Goal: Task Accomplishment & Management: Use online tool/utility

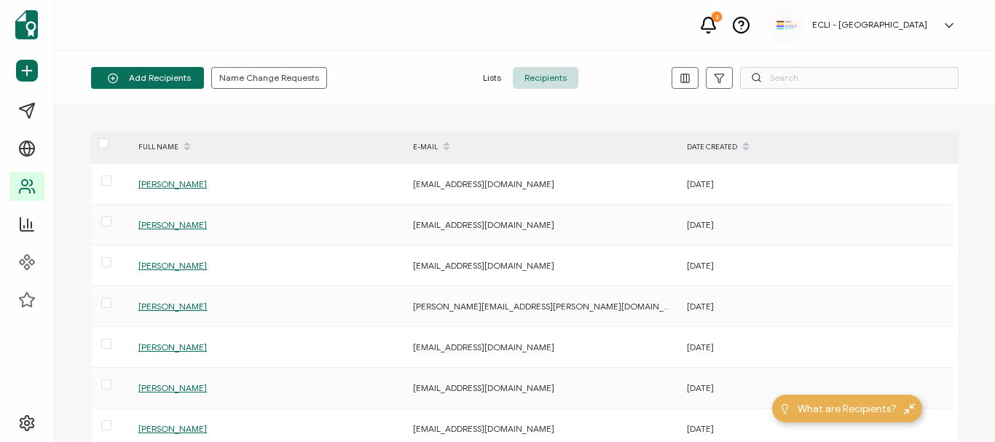
click at [857, 119] on div "FULL NAME E-MAIL DATE CREATED [PERSON_NAME] [PERSON_NAME][EMAIL_ADDRESS][DOMAIN…" at bounding box center [525, 274] width 940 height 336
click at [495, 78] on span "Lists" at bounding box center [492, 78] width 42 height 22
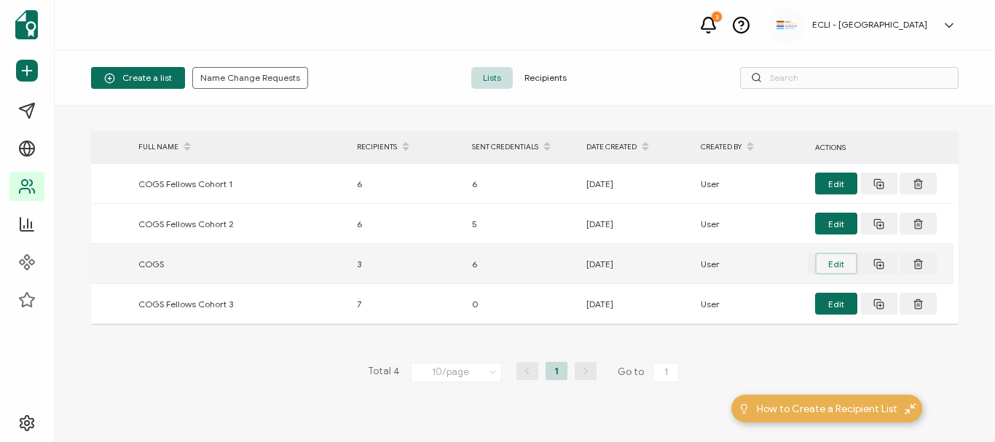
click at [826, 263] on button "Edit" at bounding box center [836, 264] width 42 height 22
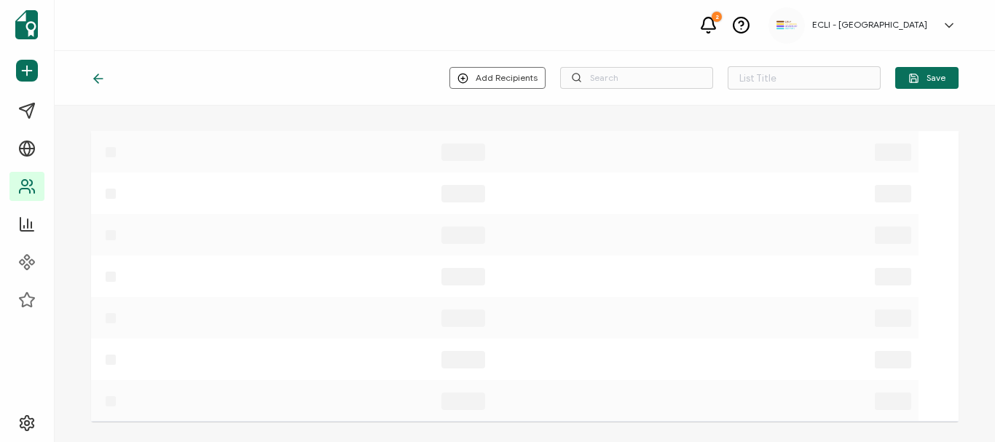
type input "COGS"
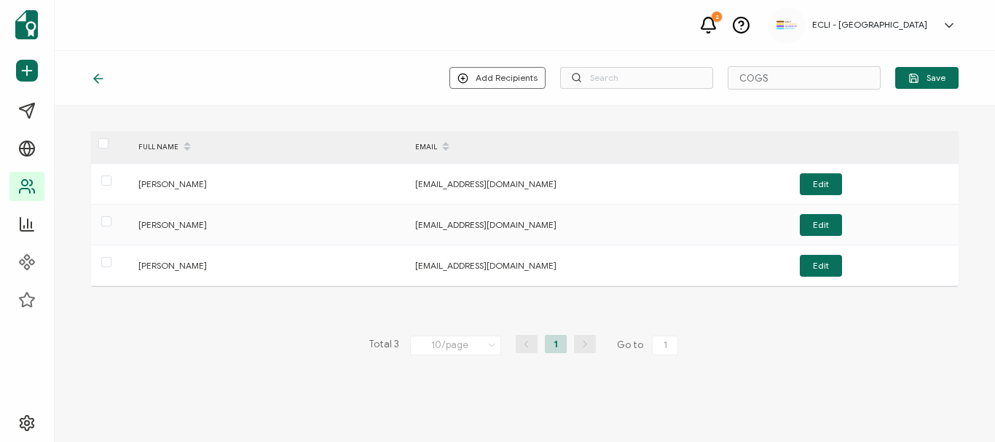
click at [97, 76] on icon at bounding box center [96, 78] width 4 height 9
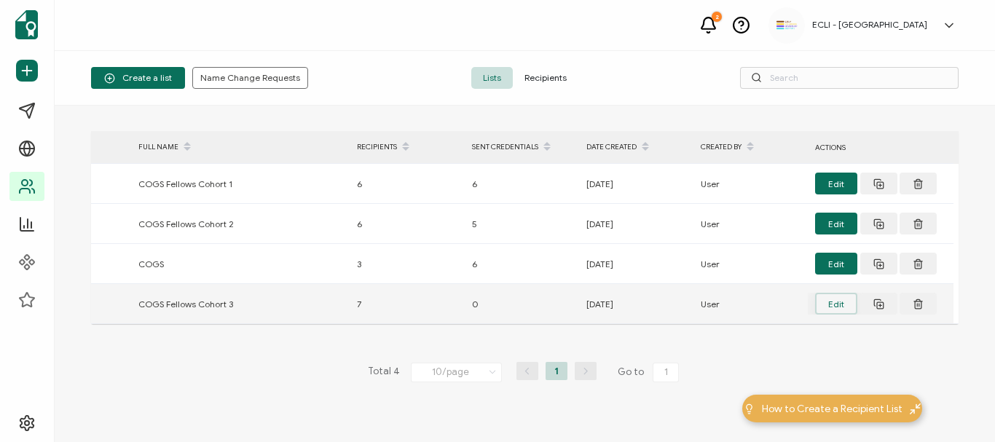
click at [832, 309] on button "Edit" at bounding box center [836, 304] width 42 height 22
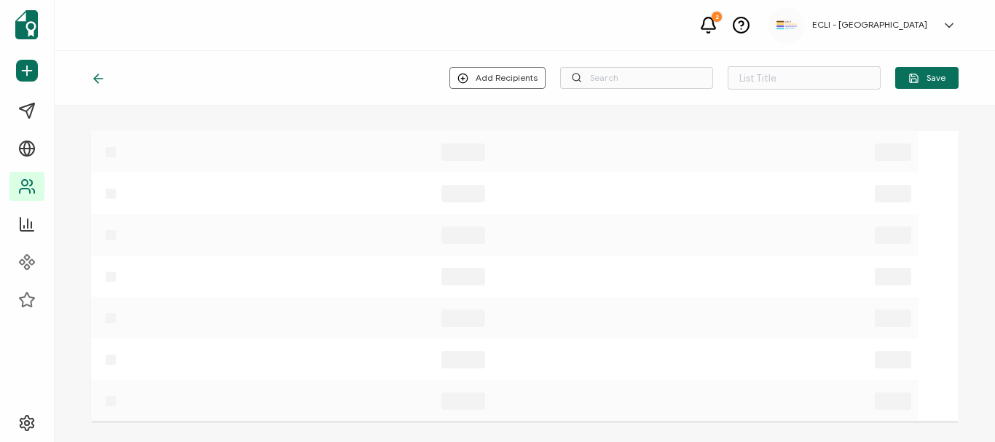
type input "COGS Fellows Cohort 3"
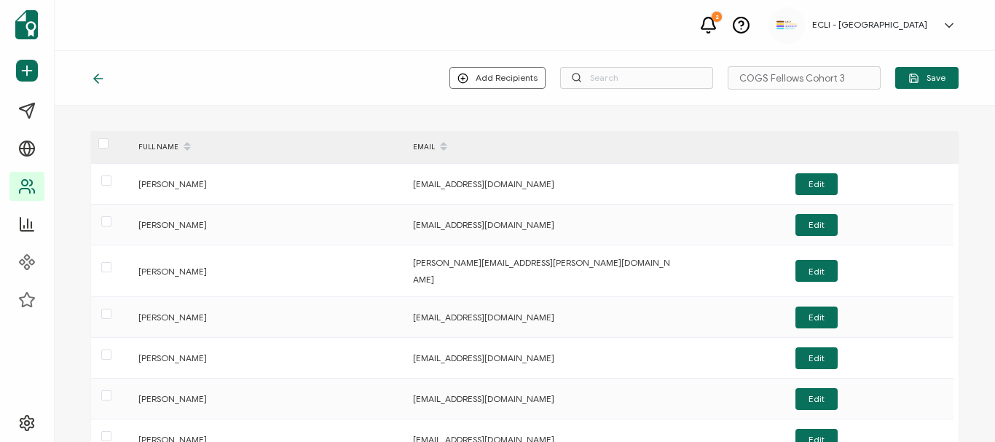
click at [95, 83] on icon at bounding box center [98, 78] width 15 height 15
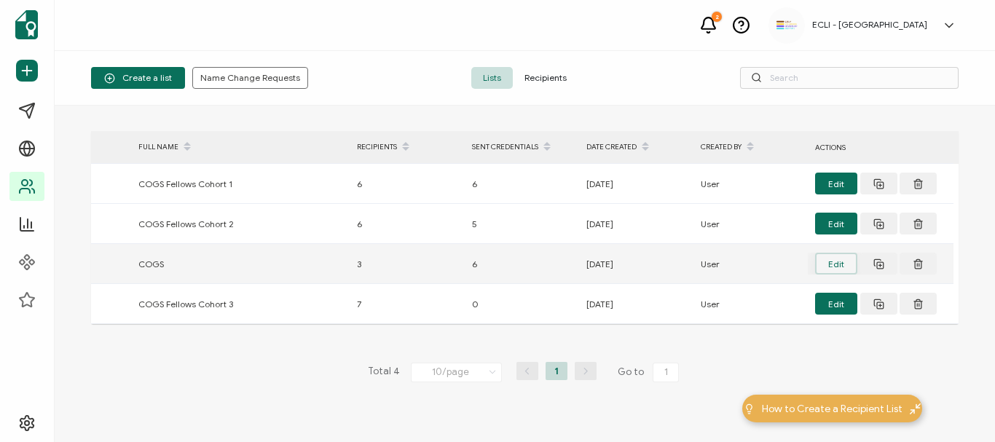
click at [838, 268] on button "Edit" at bounding box center [836, 264] width 42 height 22
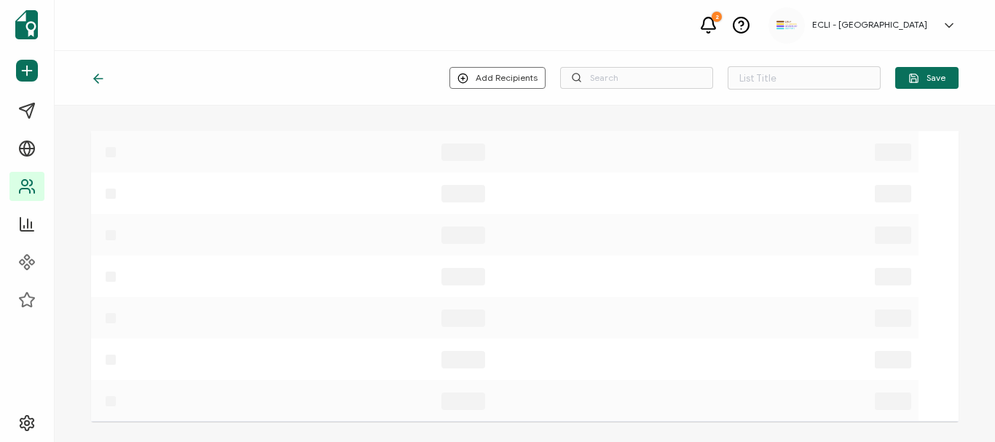
type input "COGS"
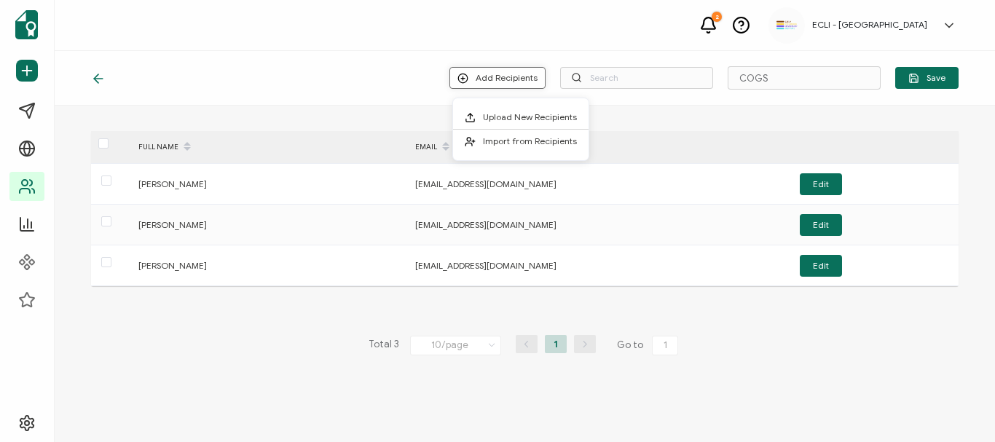
click at [487, 77] on button "Add Recipients" at bounding box center [497, 78] width 96 height 22
click at [492, 146] on span "Import from Recipients" at bounding box center [530, 140] width 94 height 11
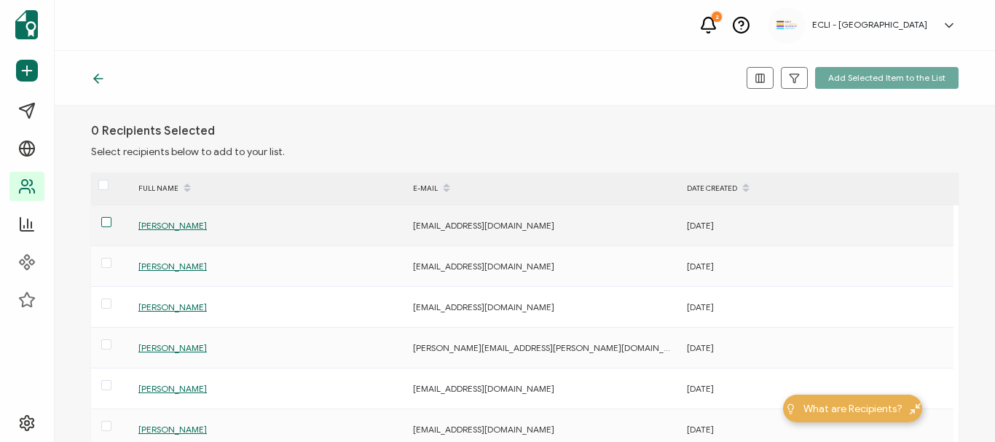
click at [106, 224] on span at bounding box center [106, 222] width 10 height 10
click at [111, 217] on input "checkbox" at bounding box center [111, 217] width 0 height 0
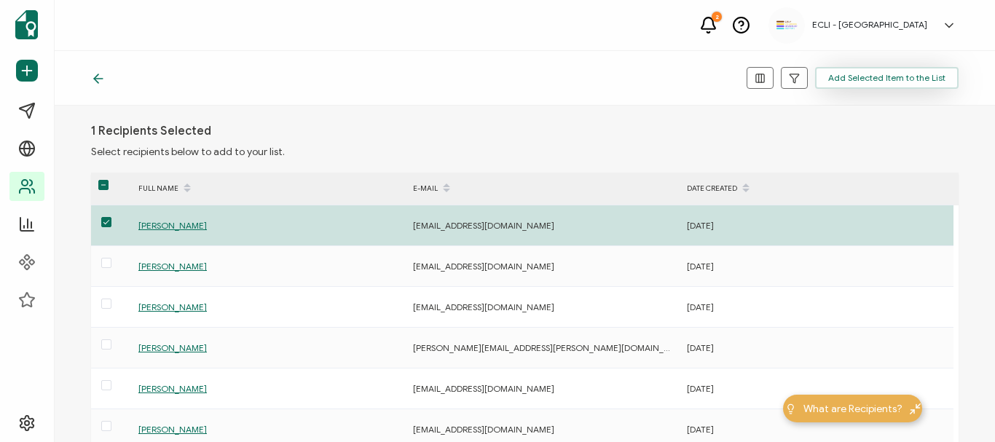
click at [873, 74] on span "Add Selected Item to the List" at bounding box center [886, 78] width 117 height 9
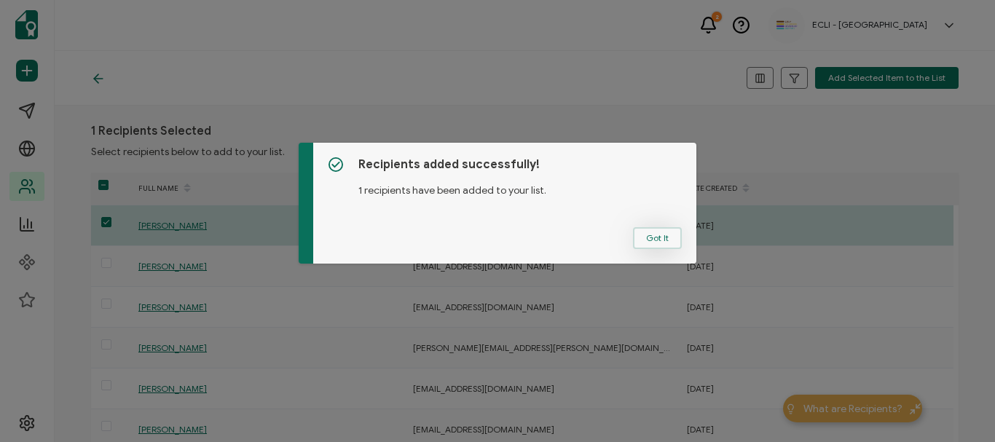
click at [653, 240] on span "Got It" at bounding box center [657, 238] width 23 height 9
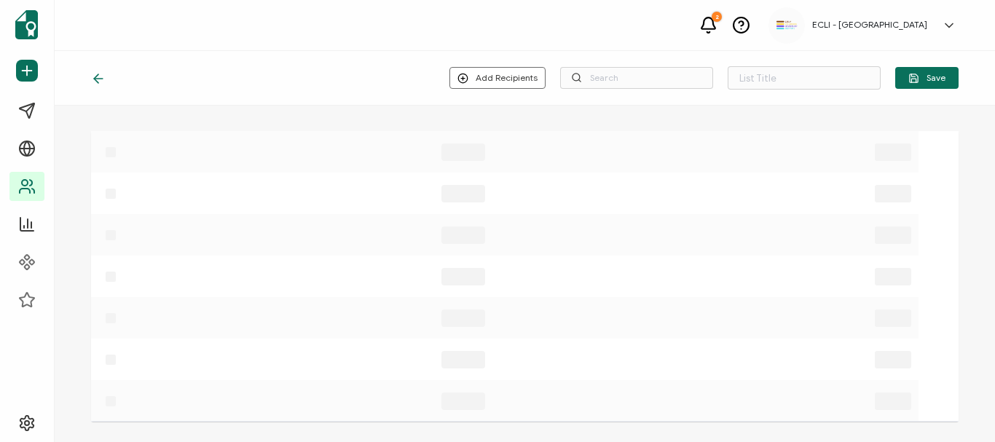
type input "COGS"
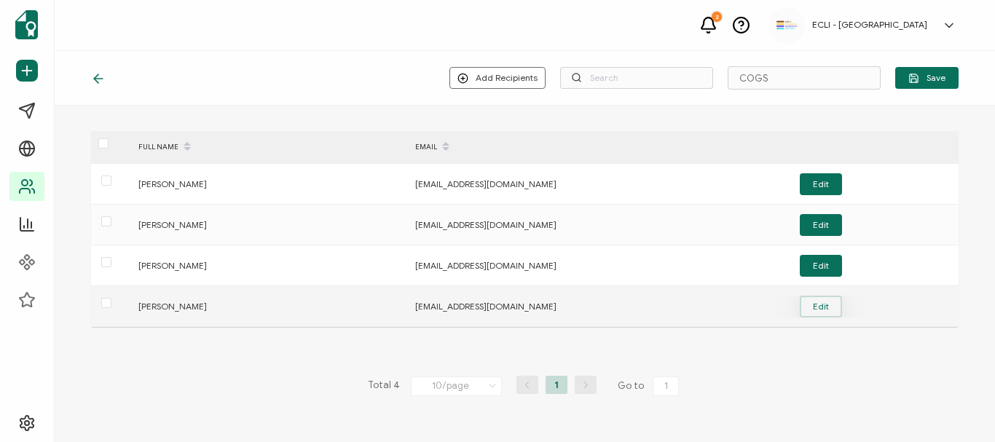
click at [825, 310] on button "Edit" at bounding box center [821, 307] width 42 height 22
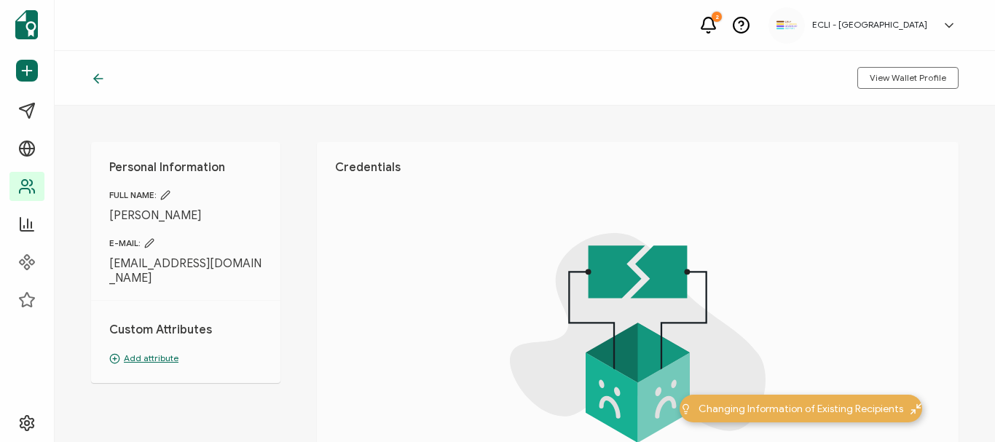
click at [87, 79] on div "View Wallet Profile" at bounding box center [525, 78] width 940 height 55
click at [98, 79] on icon at bounding box center [98, 78] width 15 height 15
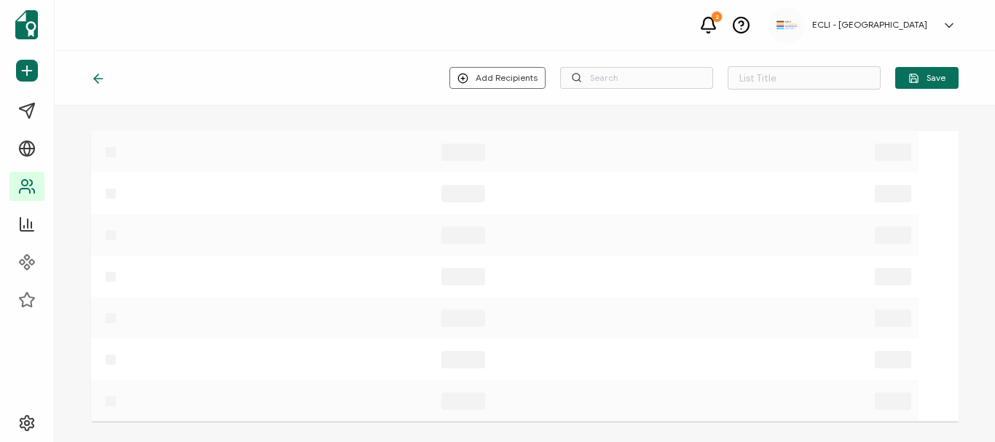
type input "COGS"
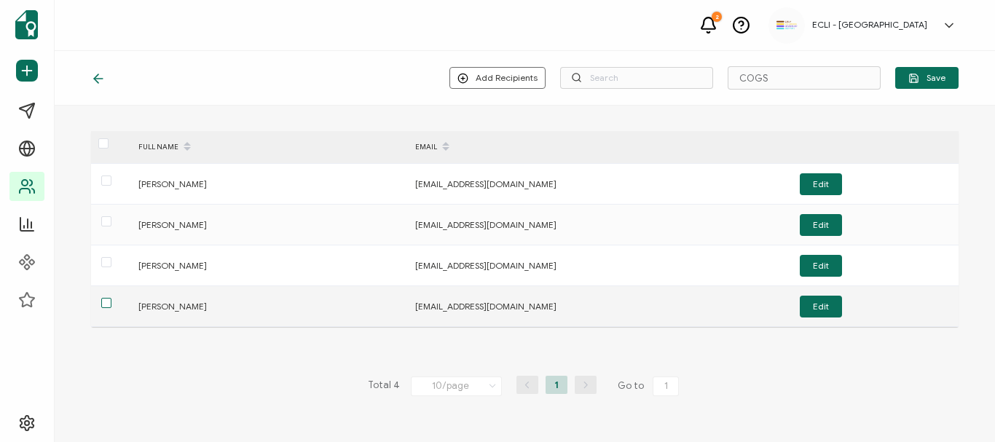
click at [106, 303] on span at bounding box center [106, 303] width 10 height 10
click at [111, 298] on input "checkbox" at bounding box center [111, 298] width 0 height 0
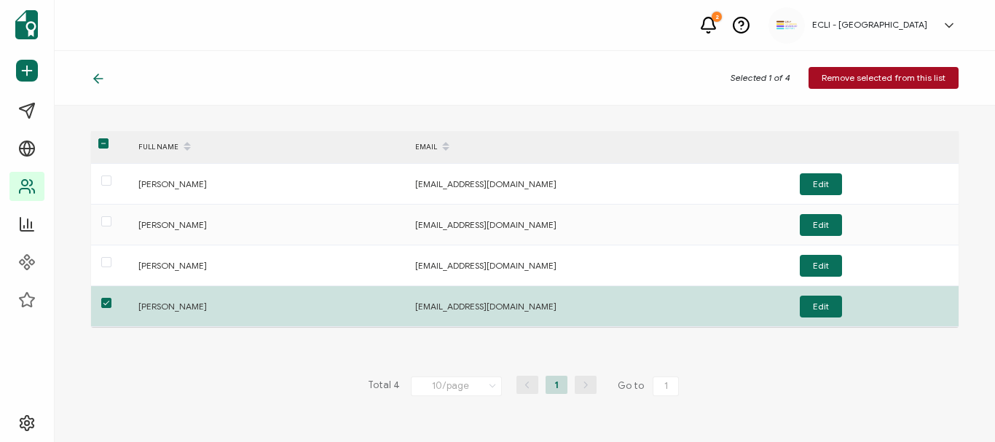
click at [171, 371] on div "FULL NAME EMAIL [PERSON_NAME] [EMAIL_ADDRESS][DOMAIN_NAME] Edit [PERSON_NAME] […" at bounding box center [524, 264] width 867 height 267
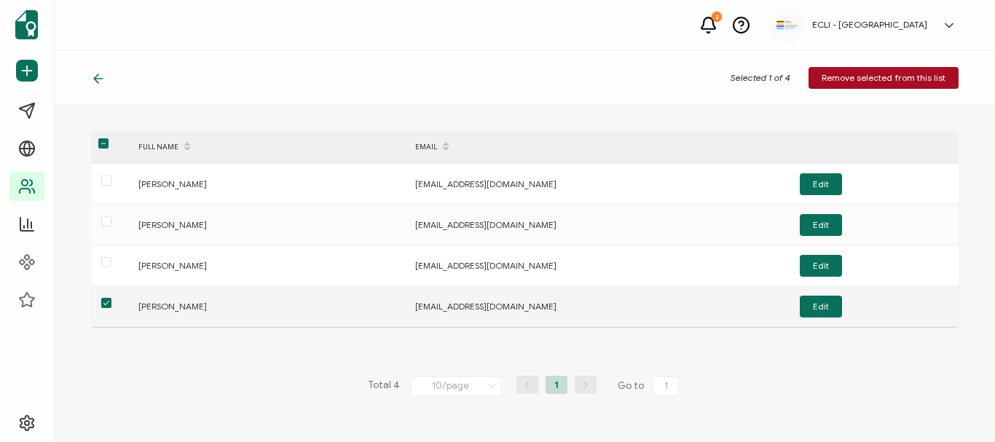
click at [108, 304] on span at bounding box center [106, 303] width 10 height 10
click at [111, 298] on input "checkbox" at bounding box center [111, 298] width 0 height 0
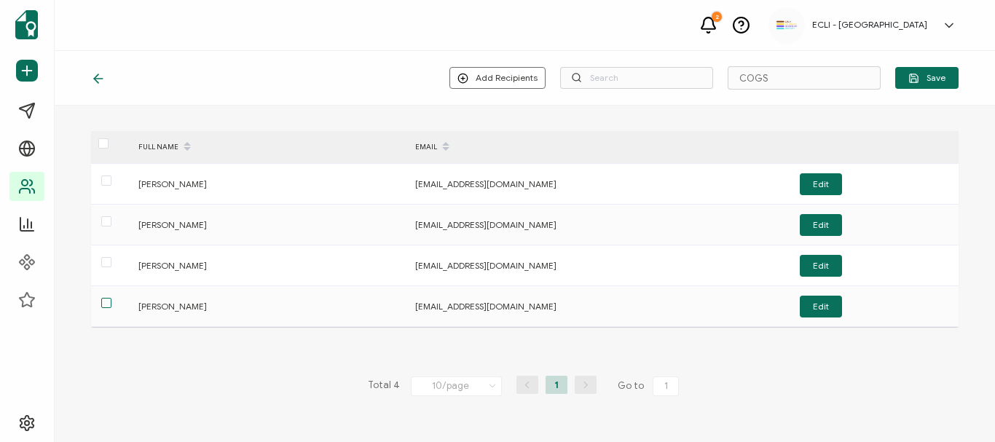
click at [98, 80] on icon at bounding box center [98, 78] width 15 height 15
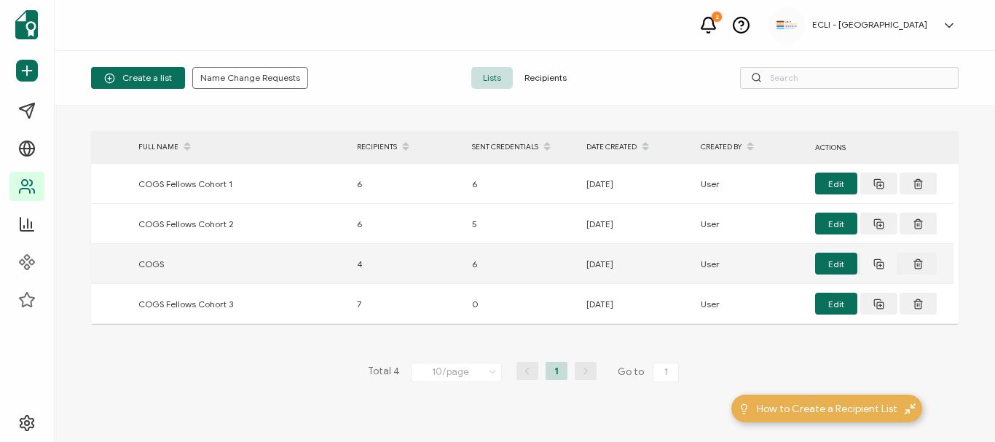
click at [879, 186] on icon at bounding box center [877, 182] width 7 height 7
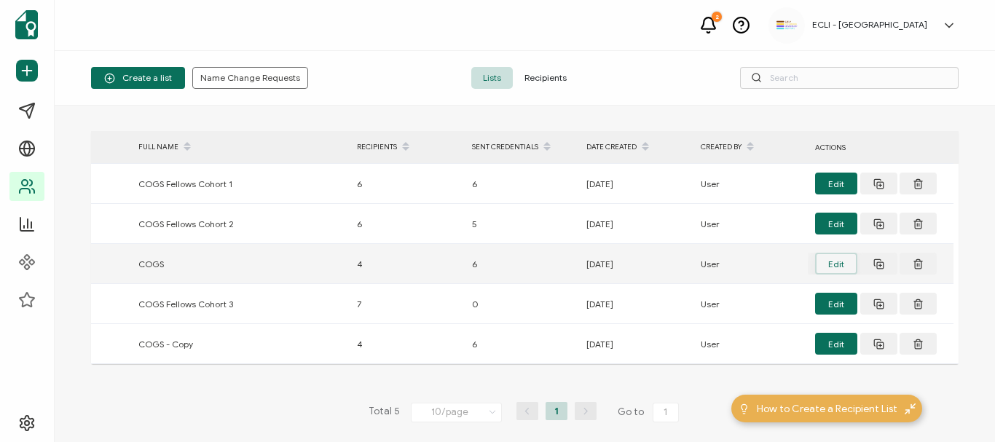
click at [839, 267] on button "Edit" at bounding box center [836, 264] width 42 height 22
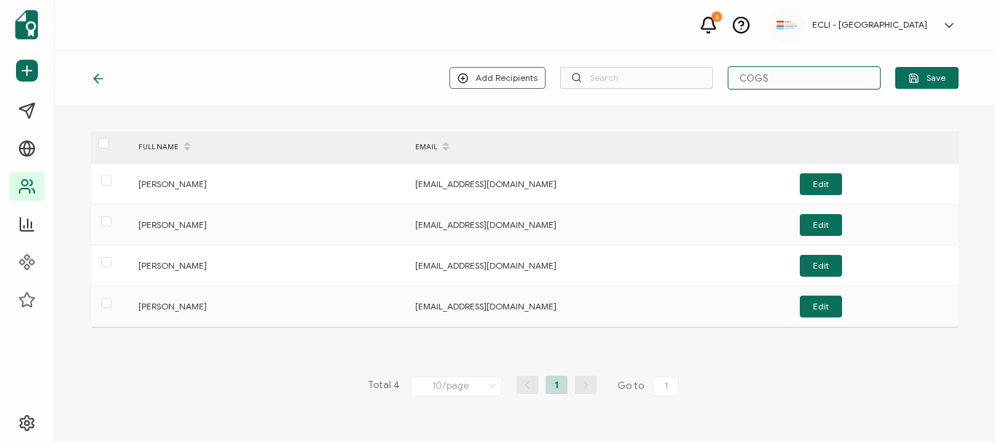
click at [773, 81] on input "COGS" at bounding box center [804, 77] width 153 height 23
type input "COGS 2024"
click at [103, 305] on span at bounding box center [106, 303] width 10 height 10
click at [111, 298] on input "checkbox" at bounding box center [111, 298] width 0 height 0
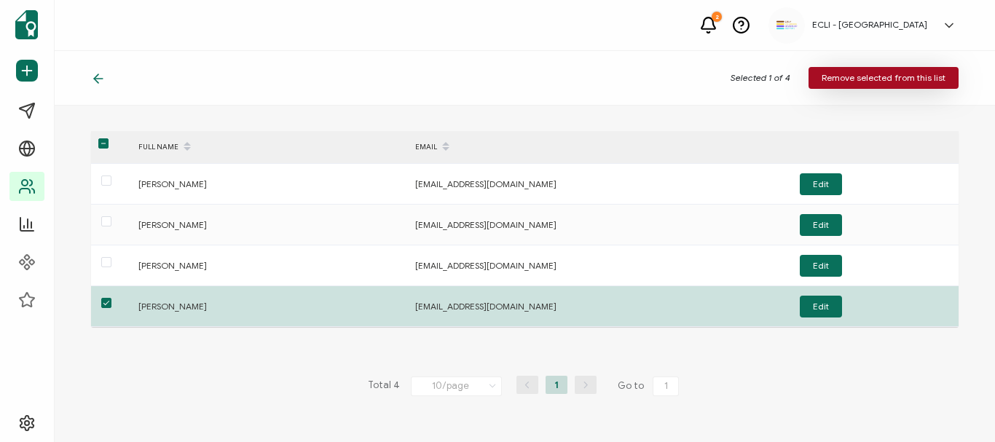
click at [928, 79] on span "Remove selected from this list" at bounding box center [884, 78] width 124 height 9
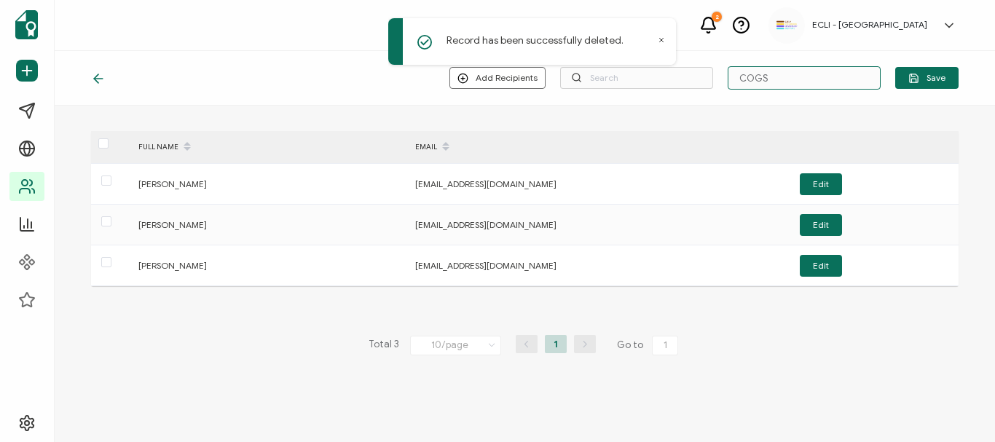
click at [791, 77] on input "COGS" at bounding box center [804, 77] width 153 height 23
type input "COGS 2024"
click at [937, 81] on span "Save" at bounding box center [926, 78] width 37 height 11
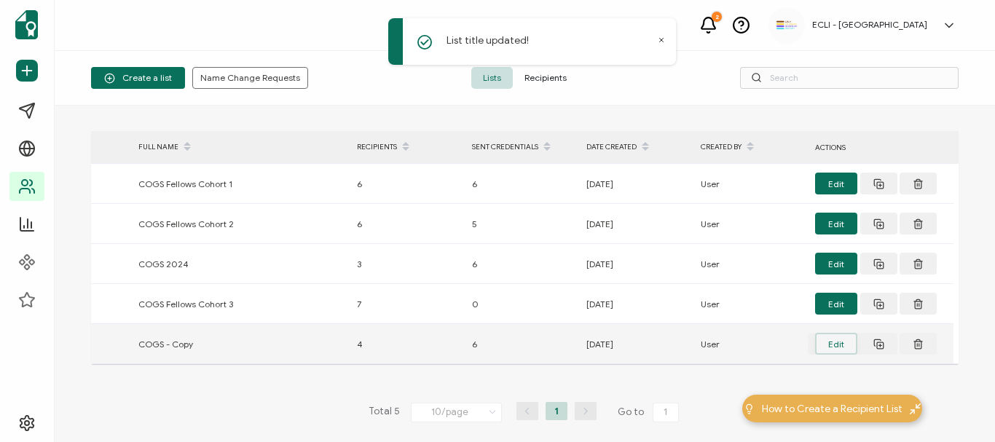
click at [835, 345] on button "Edit" at bounding box center [836, 344] width 42 height 22
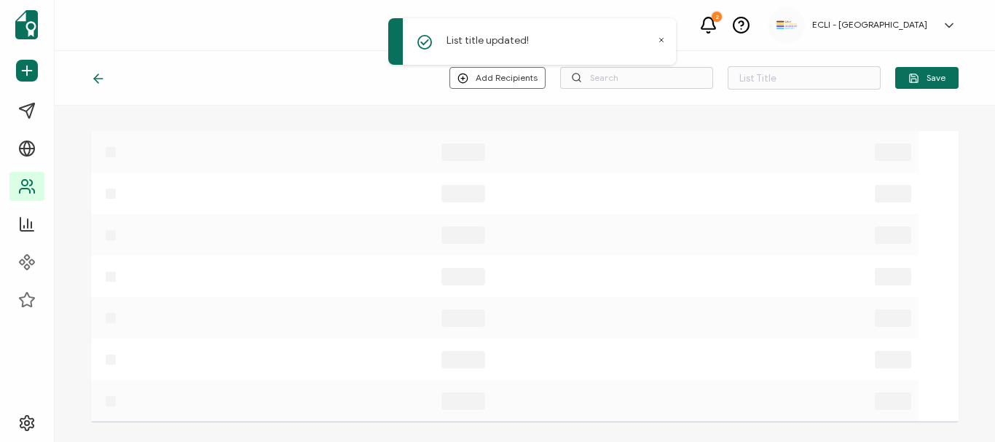
type input "COGS - Copy"
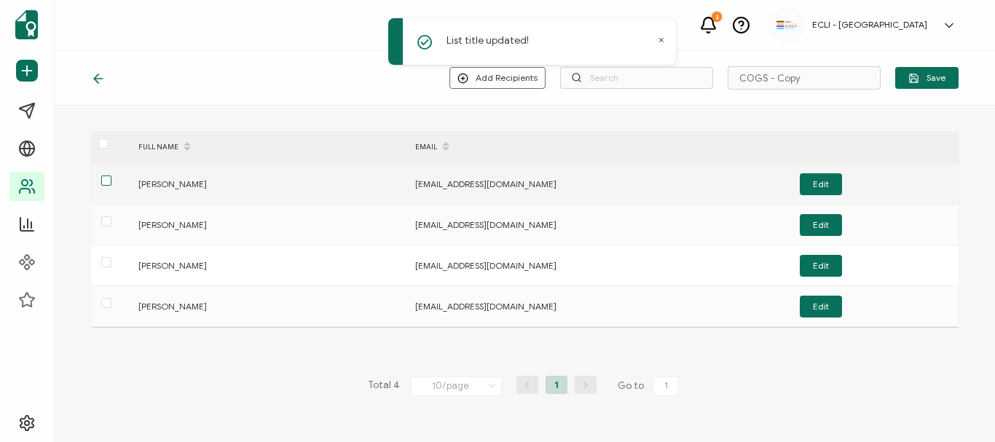
click at [107, 181] on span at bounding box center [106, 181] width 10 height 10
click at [111, 176] on input "checkbox" at bounding box center [111, 176] width 0 height 0
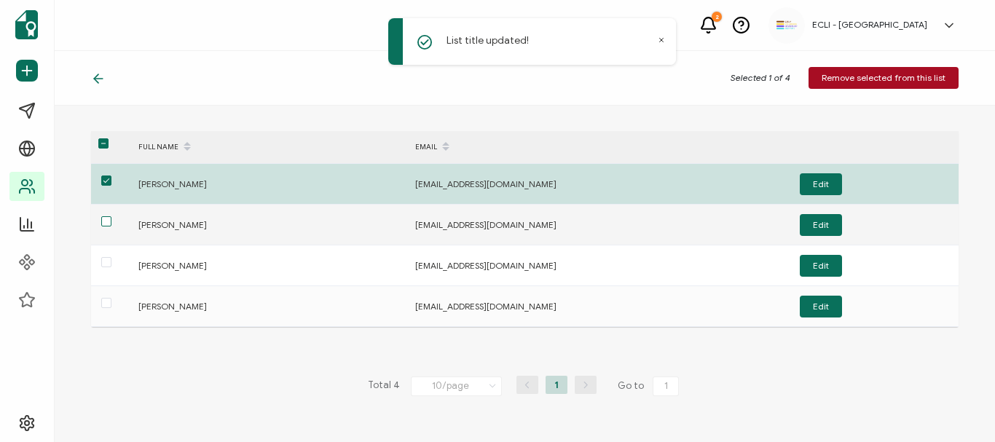
click at [108, 222] on span at bounding box center [106, 221] width 10 height 10
click at [111, 216] on input "checkbox" at bounding box center [111, 216] width 0 height 0
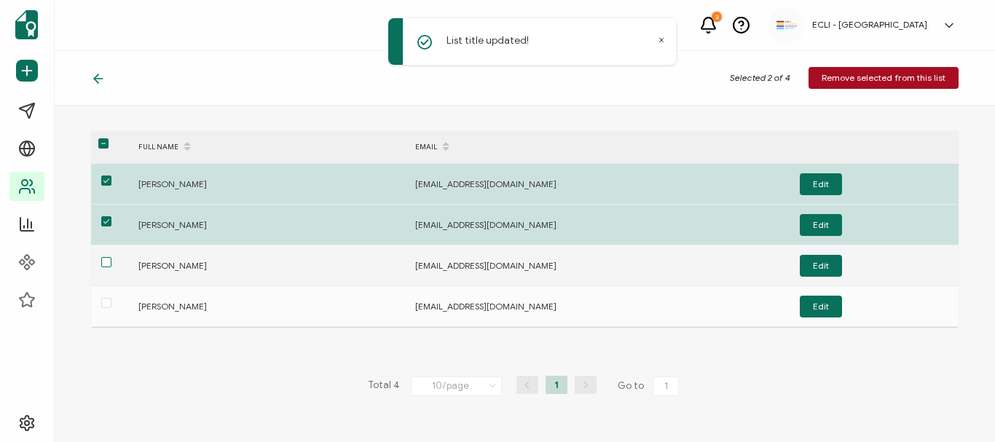
click at [106, 262] on span at bounding box center [106, 262] width 10 height 10
click at [111, 257] on input "checkbox" at bounding box center [111, 257] width 0 height 0
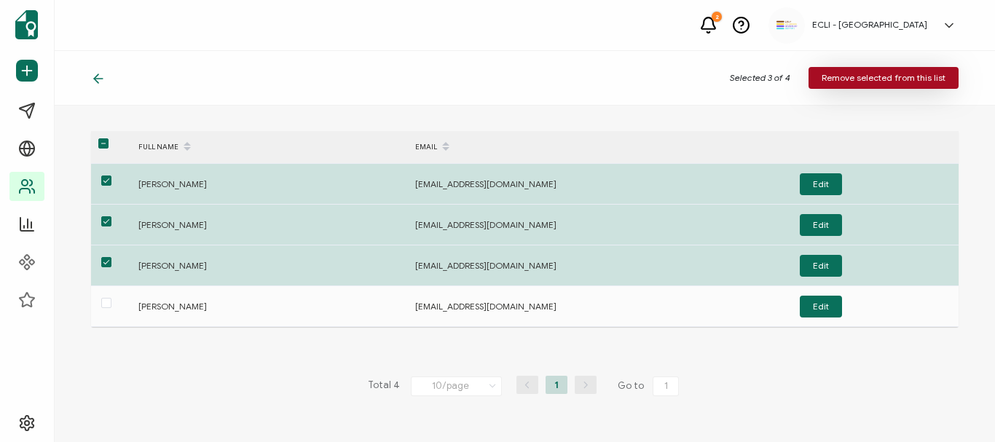
click at [851, 79] on span "Remove selected from this list" at bounding box center [884, 78] width 124 height 9
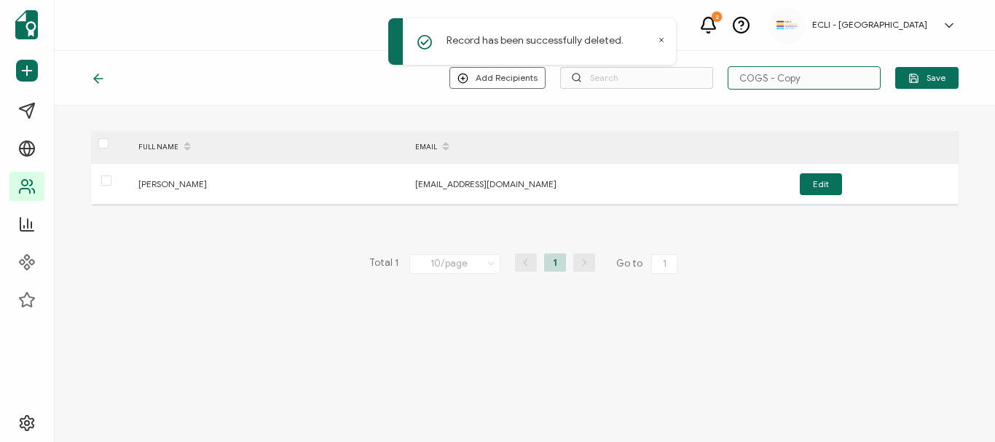
click at [781, 80] on input "COGS - Copy" at bounding box center [804, 77] width 153 height 23
type input "COGS - 2025"
click at [930, 79] on span "Save" at bounding box center [926, 78] width 37 height 11
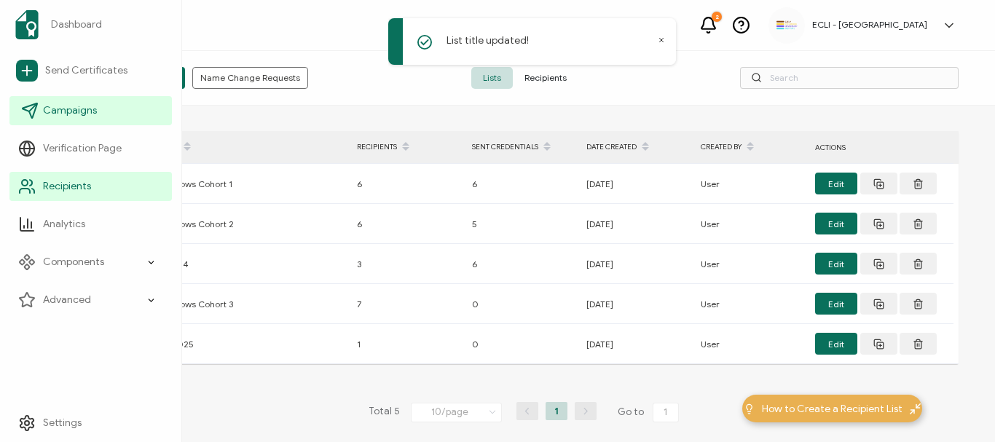
click at [35, 112] on icon at bounding box center [30, 110] width 15 height 15
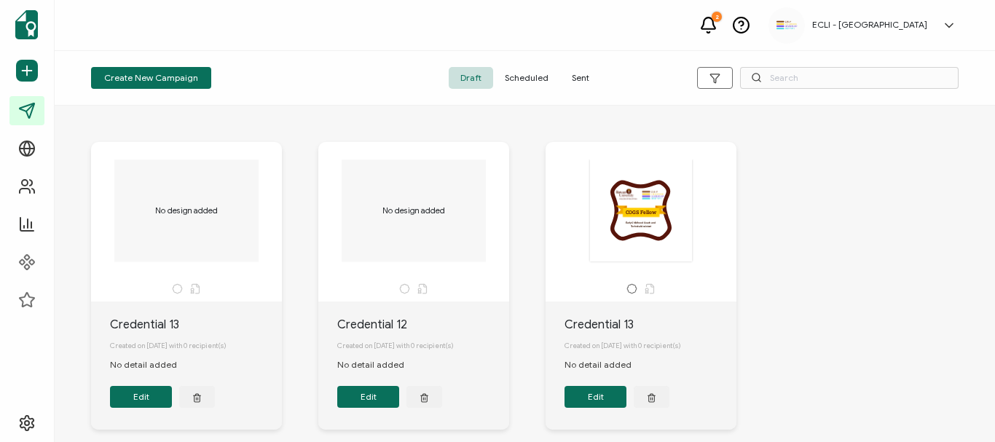
click at [534, 79] on span "Scheduled" at bounding box center [526, 78] width 67 height 22
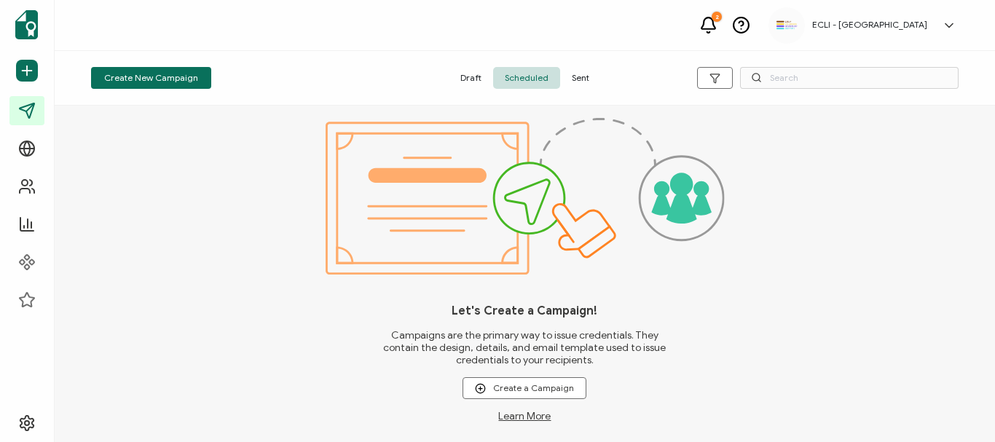
click at [574, 77] on span "Sent" at bounding box center [580, 78] width 41 height 22
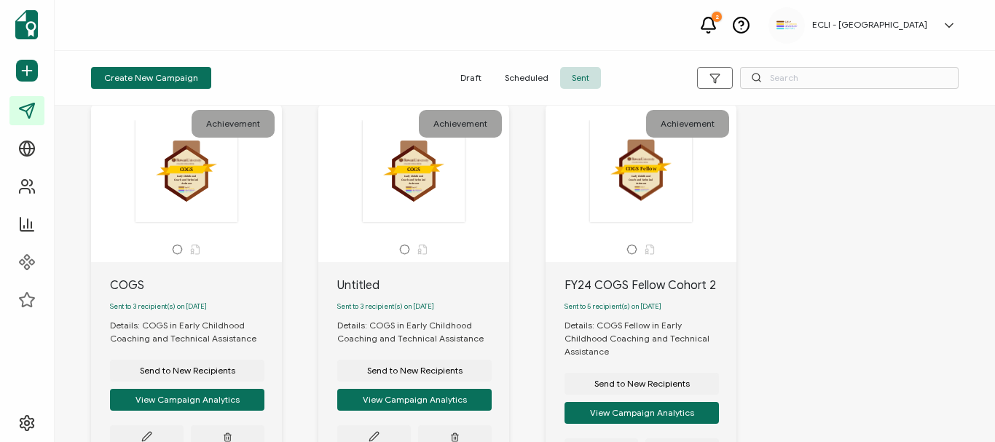
scroll to position [73, 0]
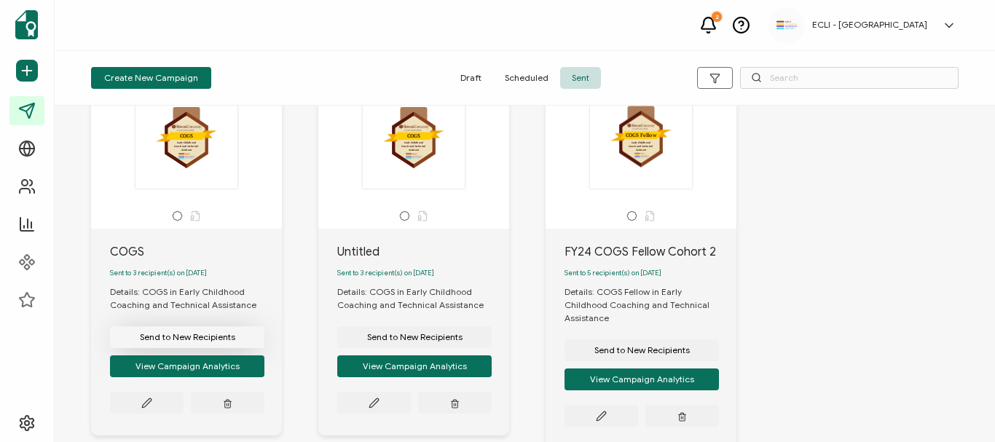
click at [176, 342] on span "Send to New Recipients" at bounding box center [187, 337] width 95 height 9
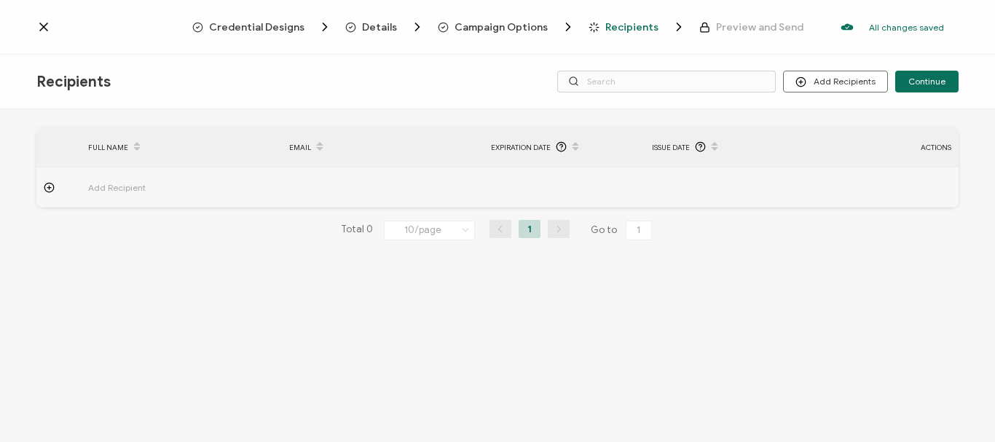
click at [47, 186] on icon at bounding box center [49, 187] width 11 height 11
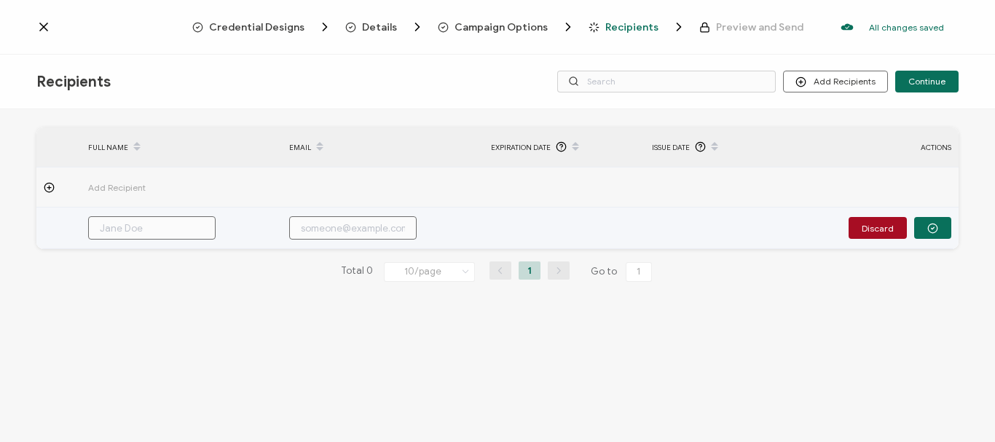
click at [146, 226] on input "text" at bounding box center [151, 227] width 127 height 23
click at [883, 235] on button "Discard" at bounding box center [877, 228] width 58 height 22
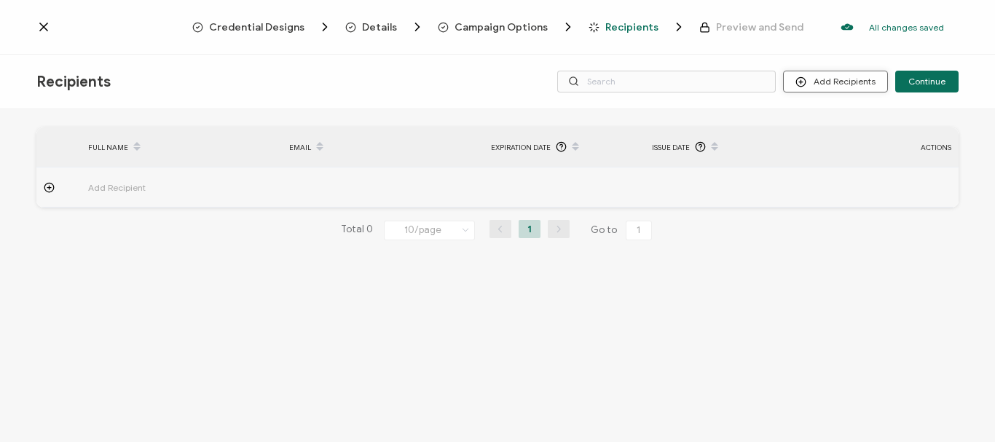
click at [832, 83] on button "Add Recipients" at bounding box center [835, 82] width 105 height 22
click at [832, 144] on span "Import From Recipients" at bounding box center [864, 144] width 95 height 11
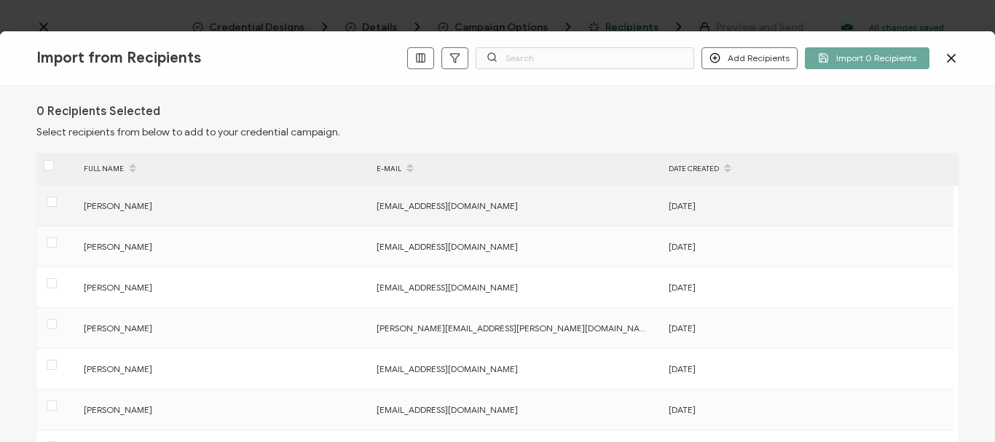
click at [52, 208] on span at bounding box center [52, 203] width 10 height 12
click at [57, 197] on input "checkbox" at bounding box center [57, 197] width 0 height 0
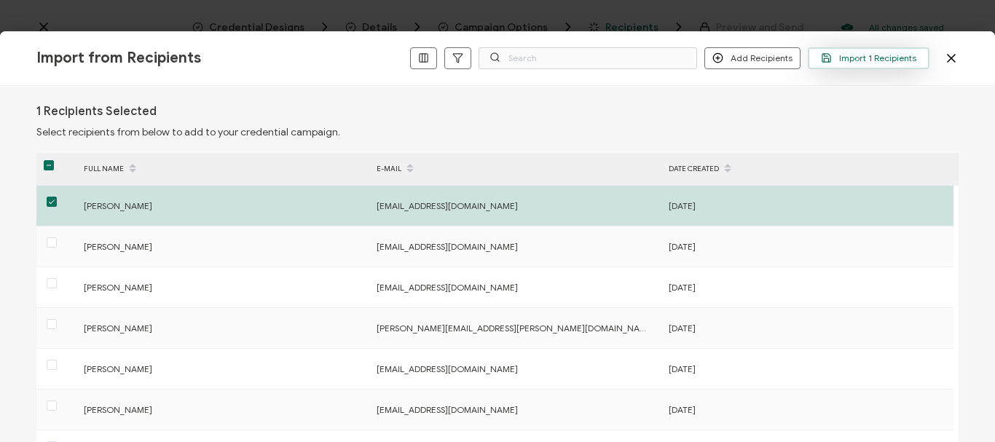
click at [883, 58] on span "Import 1 Recipients" at bounding box center [868, 57] width 95 height 11
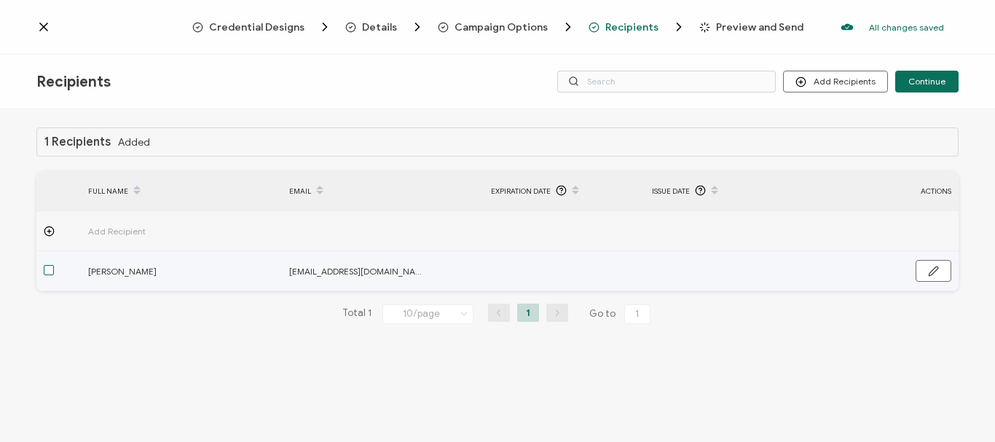
click at [50, 271] on span at bounding box center [49, 270] width 10 height 10
click at [54, 265] on input "checkbox" at bounding box center [54, 265] width 0 height 0
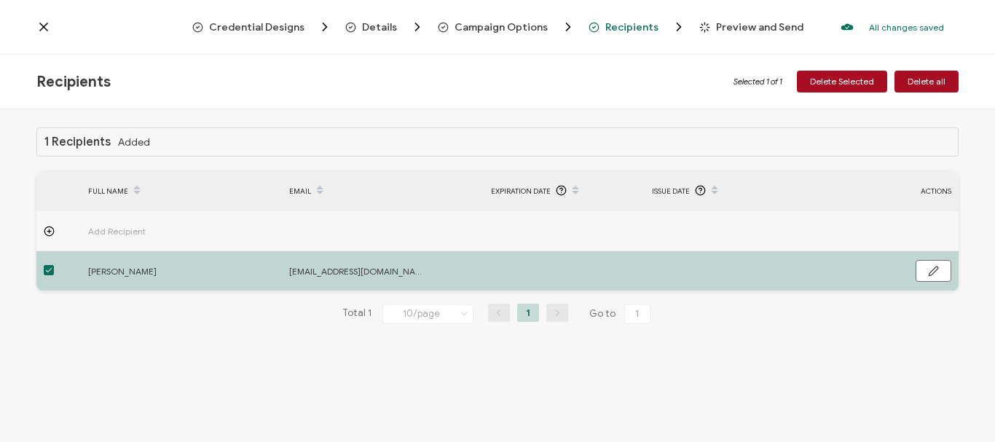
click at [50, 271] on span at bounding box center [49, 270] width 10 height 10
click at [54, 265] on input "checkbox" at bounding box center [54, 265] width 0 height 0
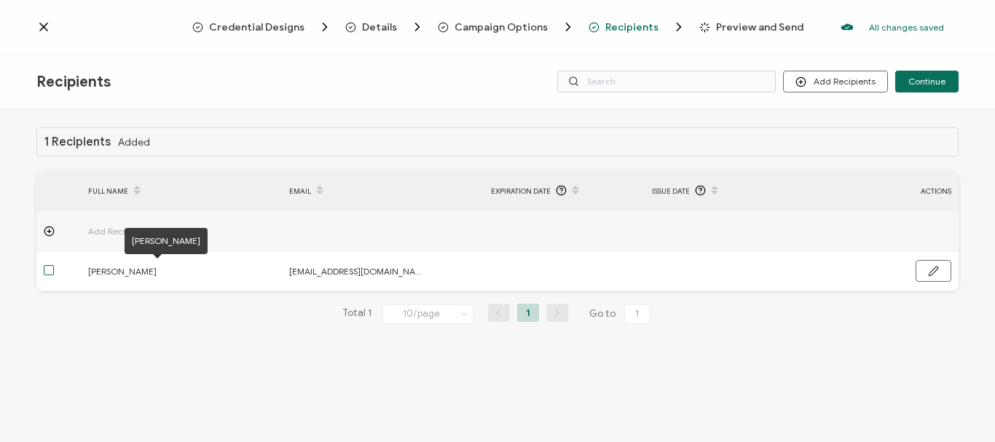
click at [127, 277] on span "[PERSON_NAME]" at bounding box center [157, 271] width 138 height 17
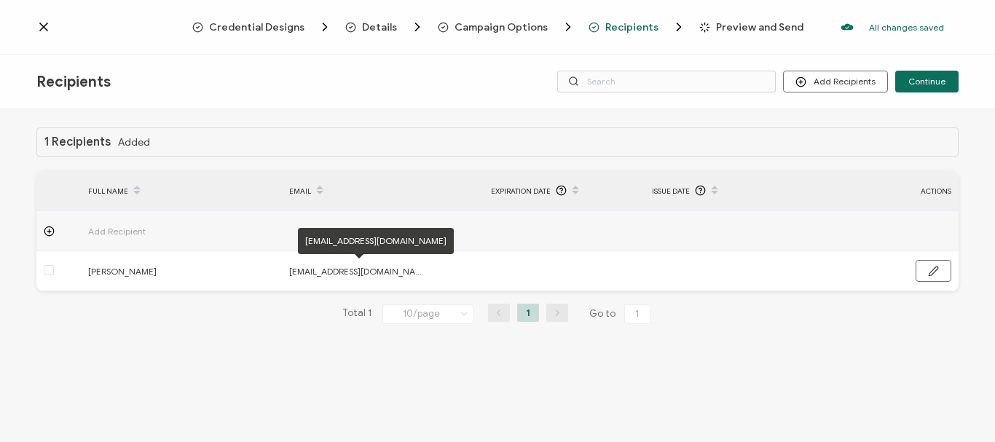
click at [314, 274] on span "[EMAIL_ADDRESS][DOMAIN_NAME]" at bounding box center [358, 271] width 138 height 17
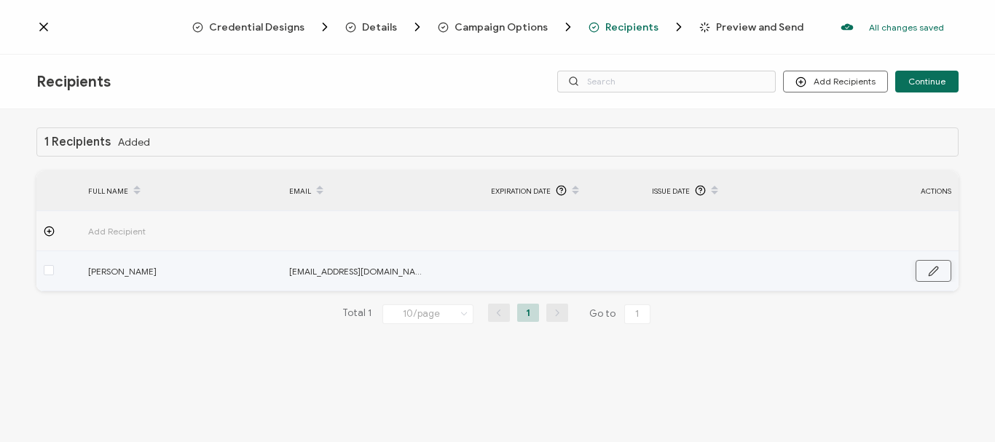
click at [931, 269] on icon "button" at bounding box center [933, 271] width 11 height 11
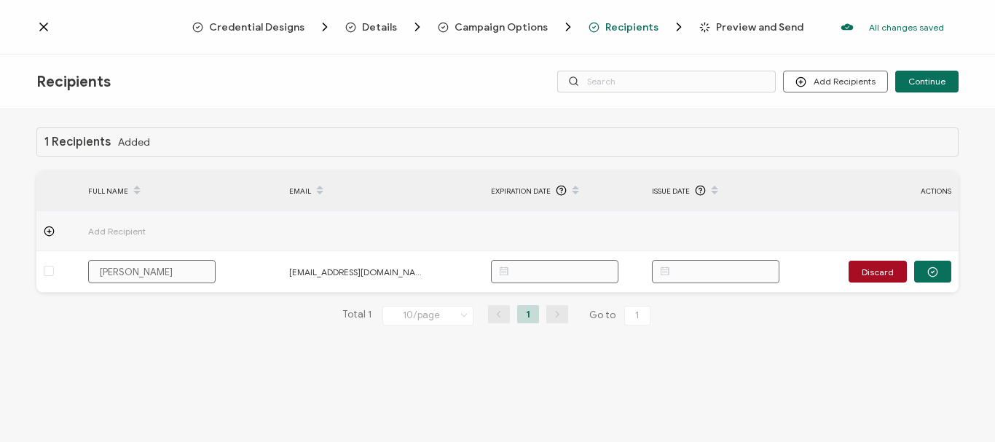
click at [916, 339] on div "1 Recipients Added FULL NAME EMAIL Expiration Date Issue Date ACTIONS Add Recip…" at bounding box center [497, 237] width 922 height 221
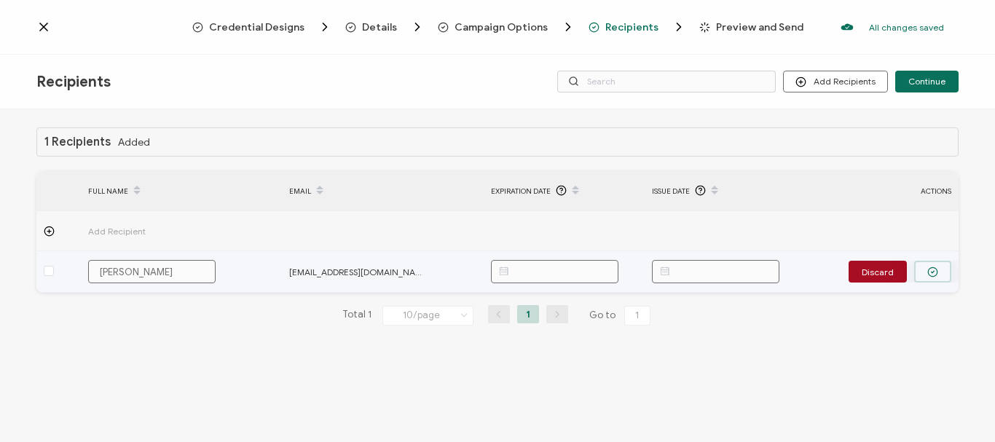
click at [938, 274] on button "button" at bounding box center [932, 272] width 37 height 22
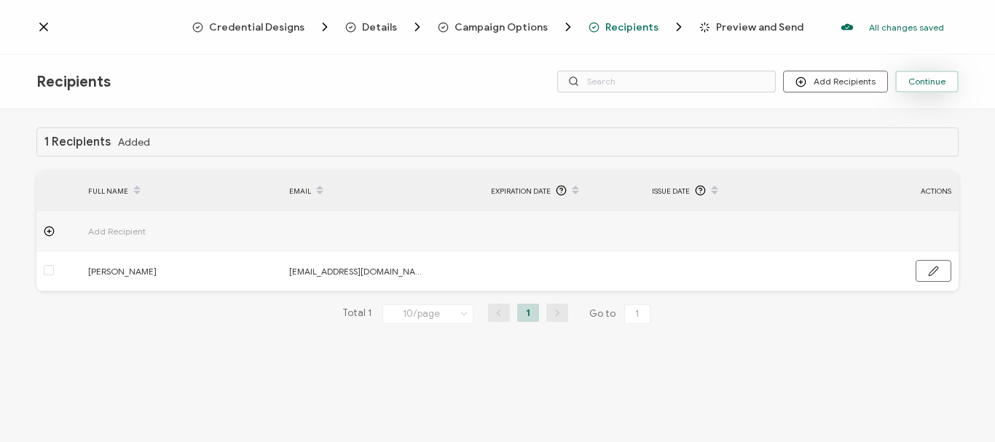
click at [929, 82] on span "Continue" at bounding box center [926, 81] width 37 height 9
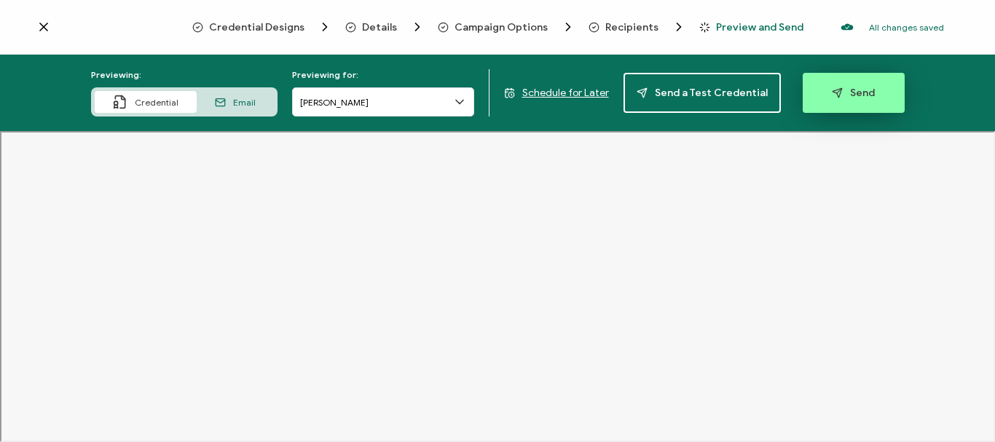
click at [849, 95] on span "Send" at bounding box center [853, 92] width 43 height 11
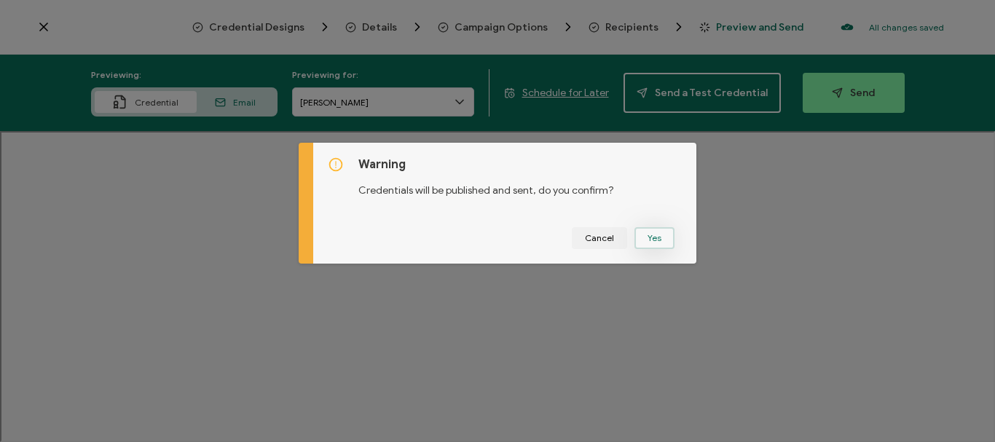
click at [651, 241] on button "Yes" at bounding box center [654, 238] width 40 height 22
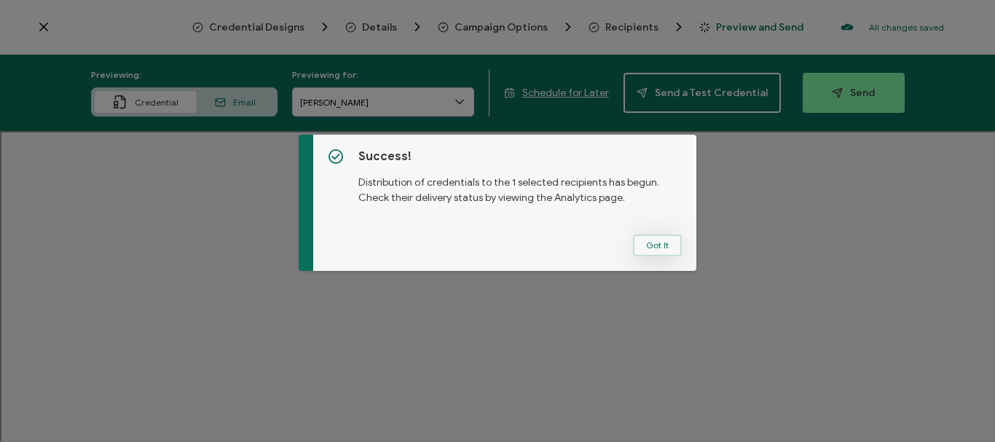
click at [645, 243] on button "Got It" at bounding box center [657, 246] width 49 height 22
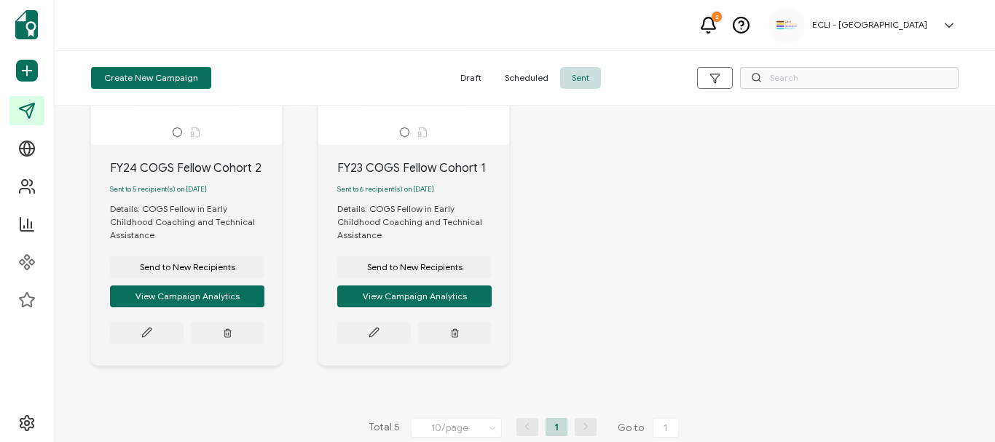
scroll to position [553, 0]
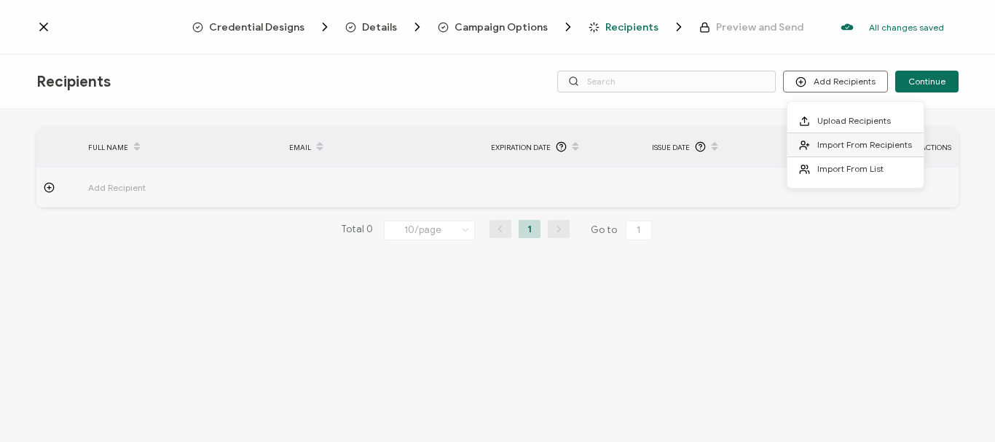
click at [848, 145] on span "Import From Recipients" at bounding box center [864, 144] width 95 height 11
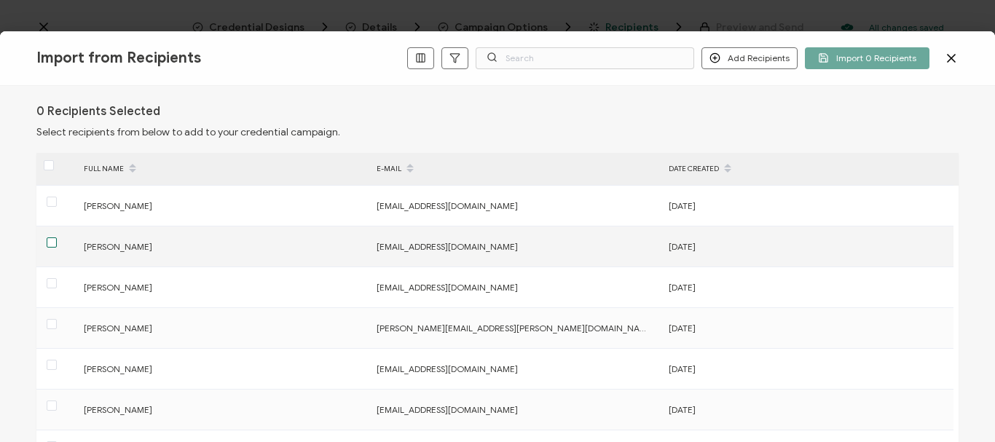
click at [54, 246] on span at bounding box center [52, 242] width 10 height 10
click at [57, 237] on input "checkbox" at bounding box center [57, 237] width 0 height 0
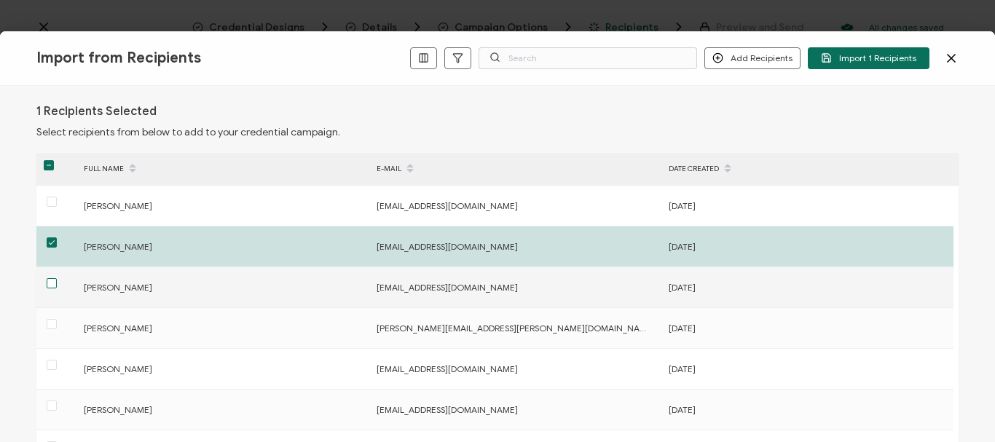
click at [51, 283] on span at bounding box center [52, 283] width 10 height 10
click at [57, 278] on input "checkbox" at bounding box center [57, 278] width 0 height 0
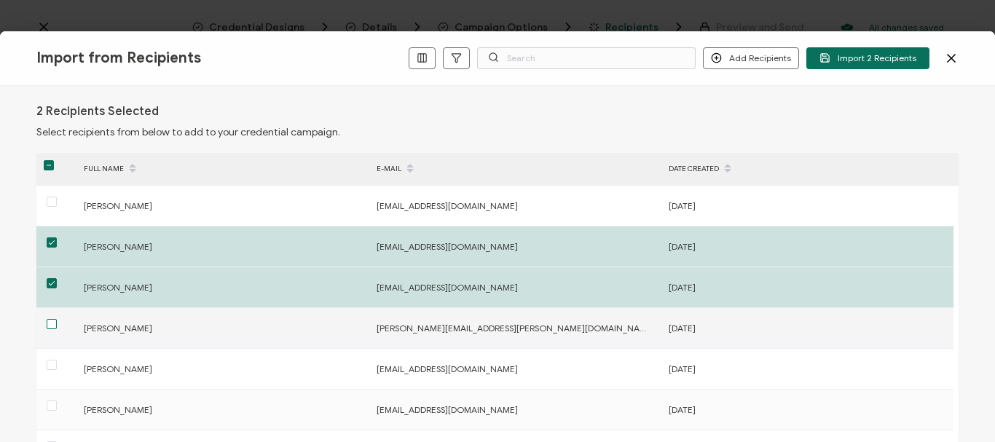
click at [50, 327] on span at bounding box center [52, 324] width 10 height 10
click at [57, 319] on input "checkbox" at bounding box center [57, 319] width 0 height 0
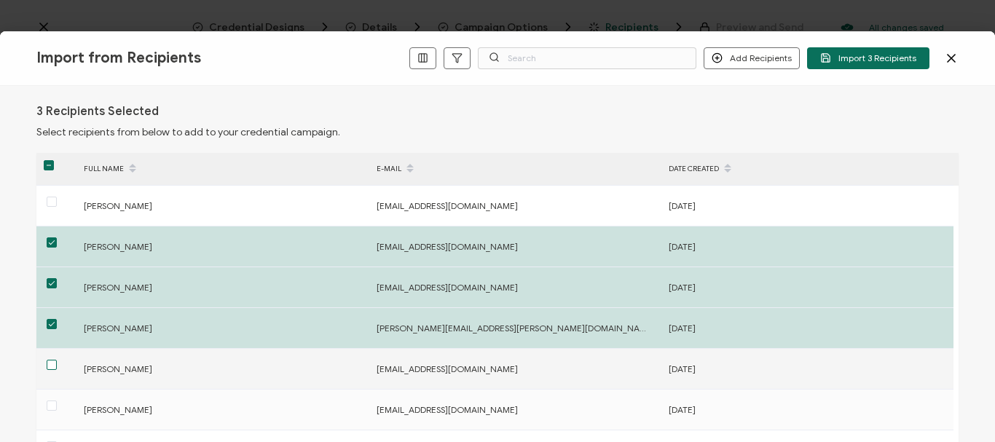
click at [54, 366] on span at bounding box center [52, 365] width 10 height 10
click at [57, 360] on input "checkbox" at bounding box center [57, 360] width 0 height 0
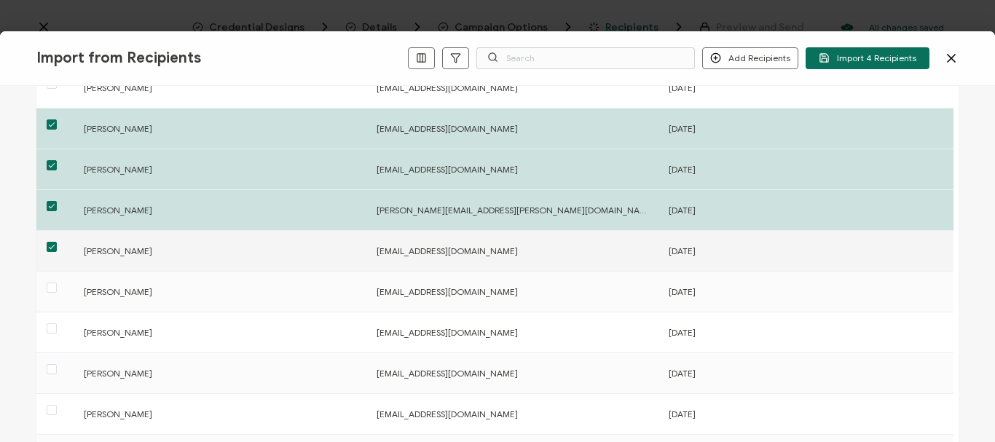
scroll to position [146, 0]
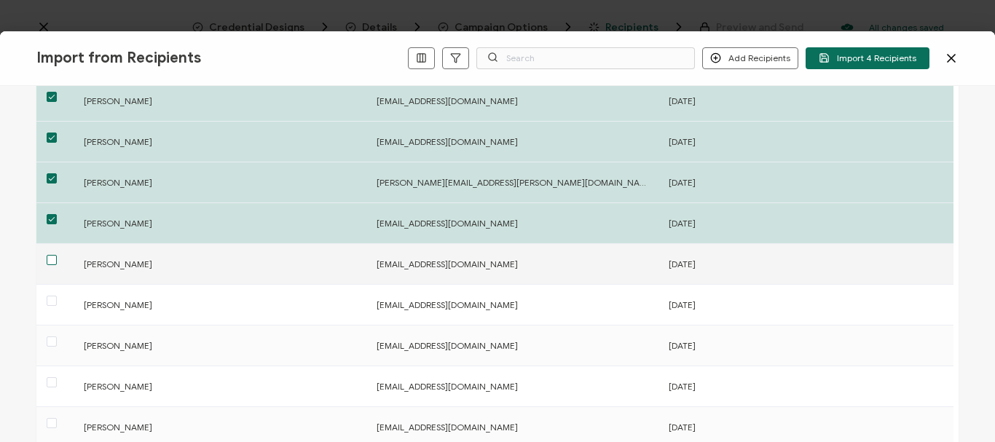
click at [52, 264] on span at bounding box center [52, 260] width 10 height 10
click at [57, 255] on input "checkbox" at bounding box center [57, 255] width 0 height 0
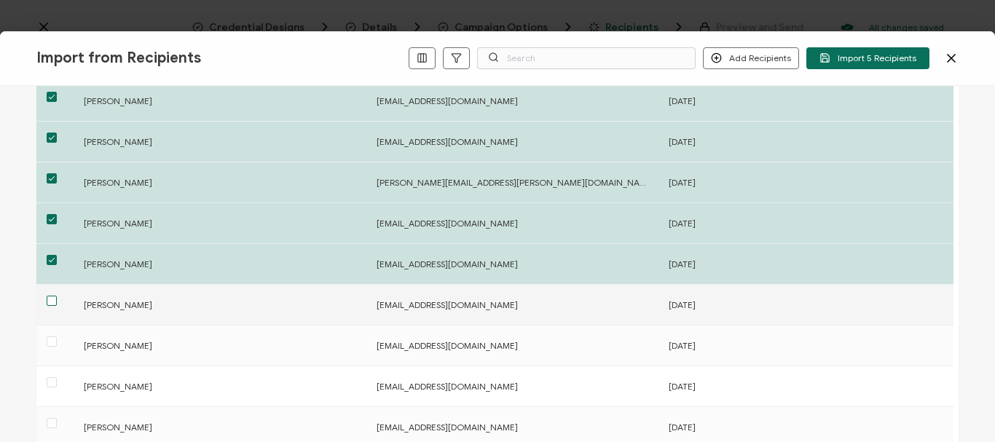
click at [49, 302] on span at bounding box center [52, 301] width 10 height 10
click at [57, 296] on input "checkbox" at bounding box center [57, 296] width 0 height 0
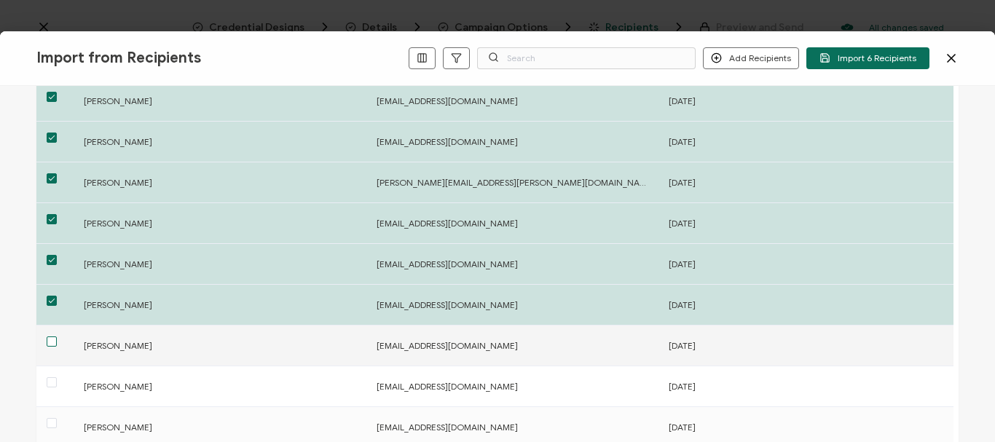
click at [50, 342] on span at bounding box center [52, 341] width 10 height 10
click at [57, 336] on input "checkbox" at bounding box center [57, 336] width 0 height 0
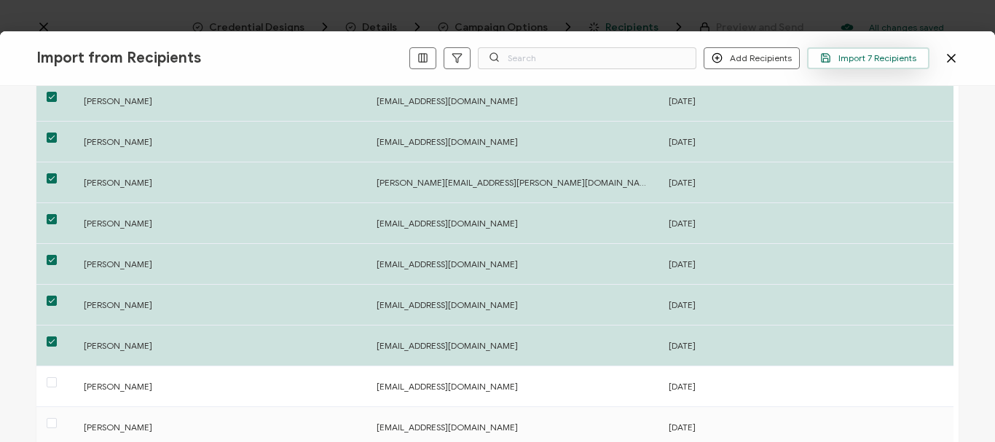
click at [895, 59] on span "Import 7 Recipients" at bounding box center [868, 57] width 96 height 11
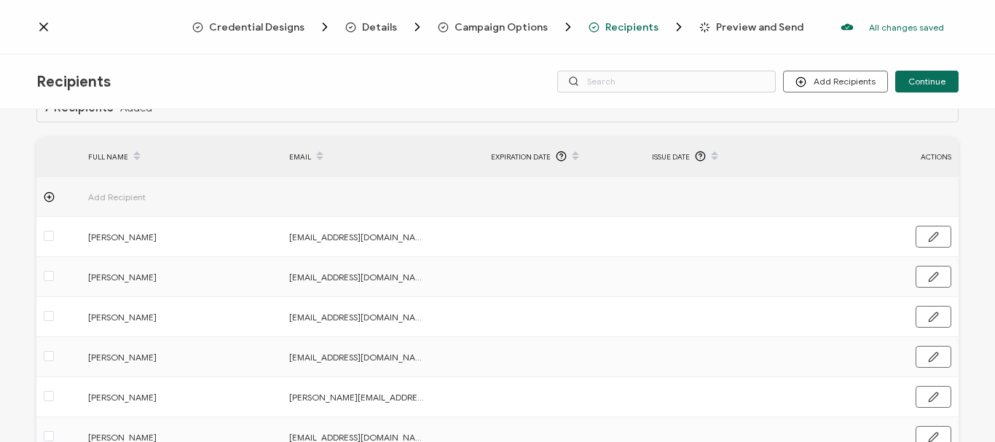
scroll to position [0, 0]
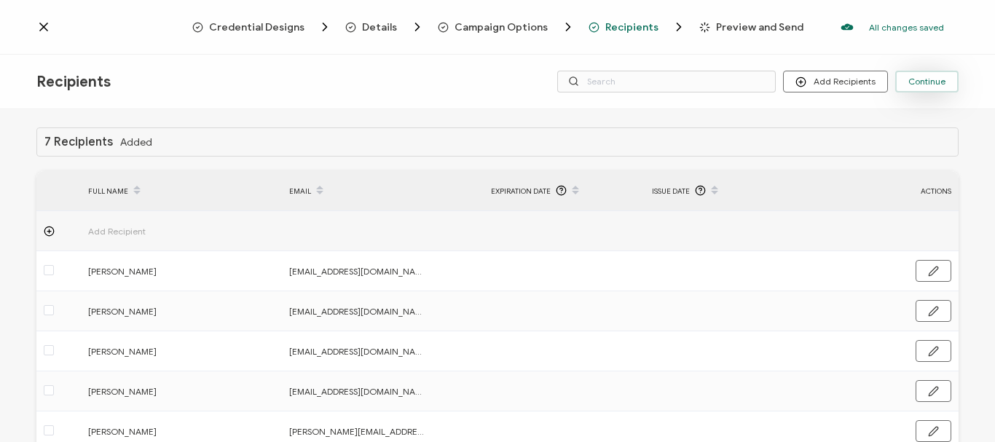
click at [926, 79] on span "Continue" at bounding box center [926, 81] width 37 height 9
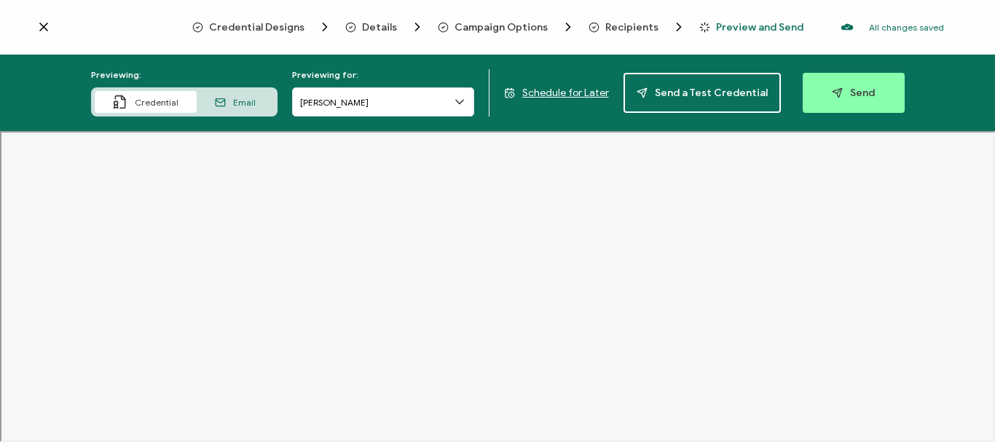
click at [462, 103] on icon at bounding box center [459, 102] width 15 height 15
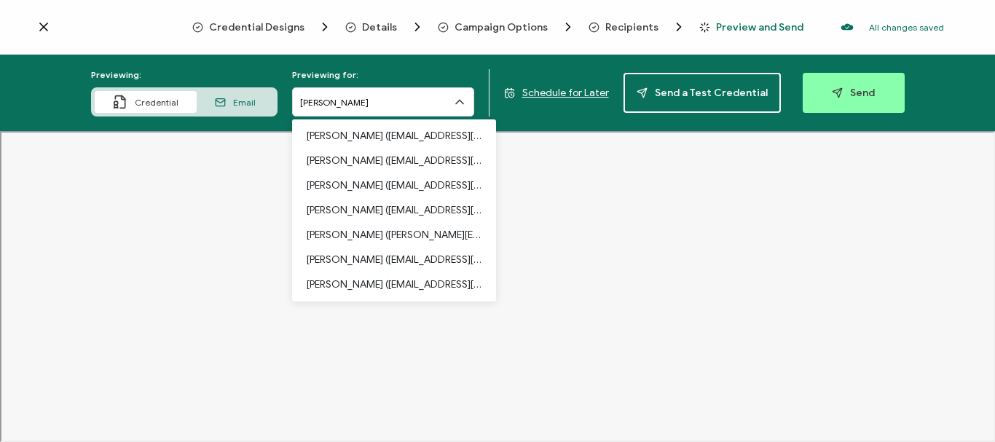
click at [468, 72] on div "Previewing for: [PERSON_NAME] [PERSON_NAME] ([EMAIL_ADDRESS][DOMAIN_NAME]) [PER…" at bounding box center [383, 92] width 182 height 47
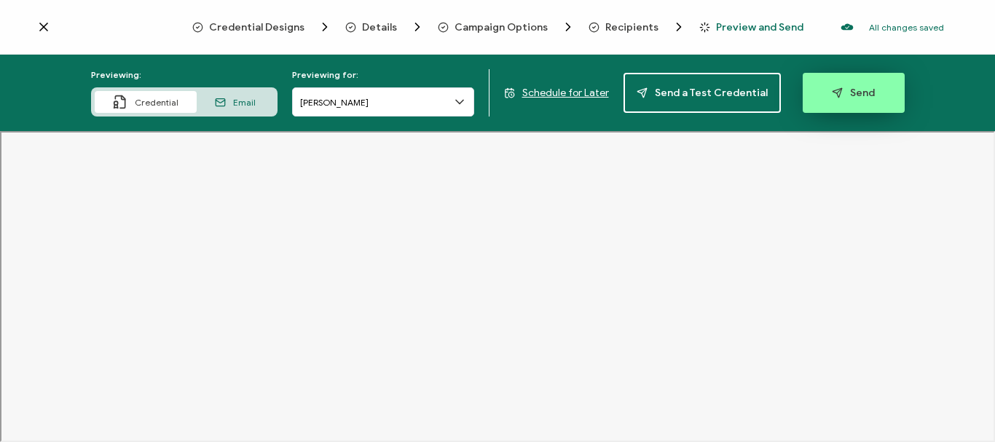
click at [858, 95] on span "Send" at bounding box center [853, 92] width 43 height 11
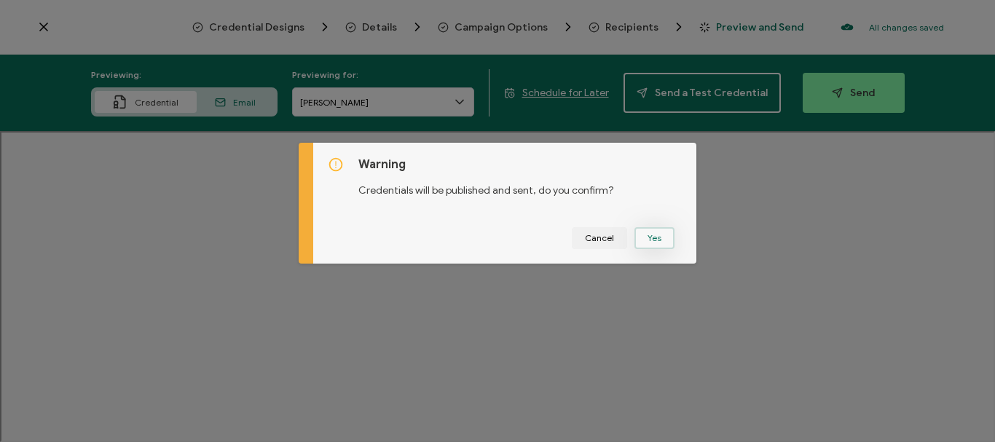
click at [647, 235] on button "Yes" at bounding box center [654, 238] width 40 height 22
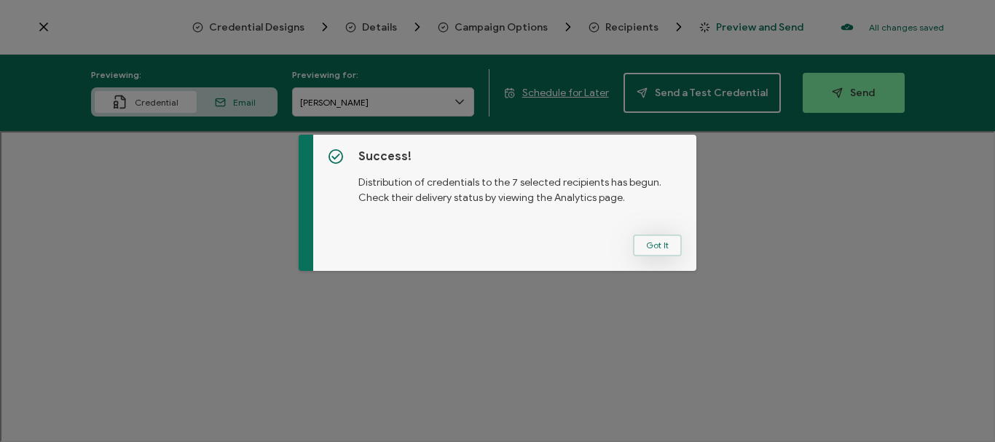
click at [656, 249] on button "Got It" at bounding box center [657, 246] width 49 height 22
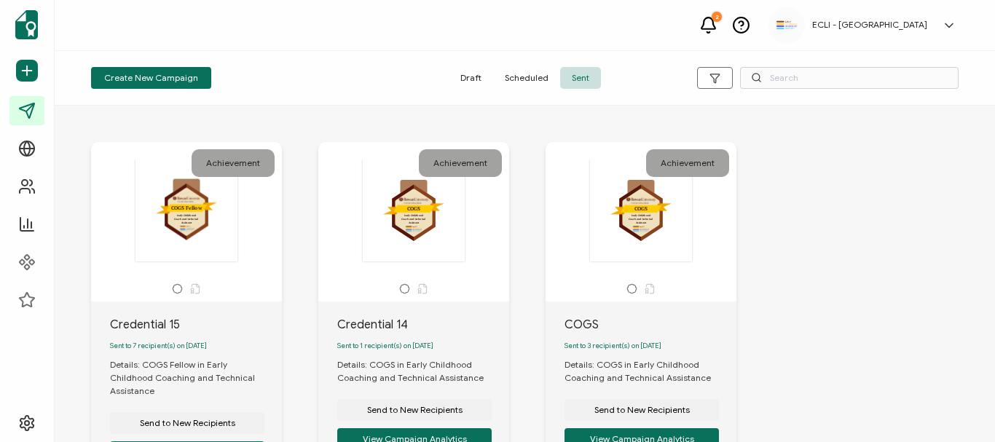
scroll to position [73, 0]
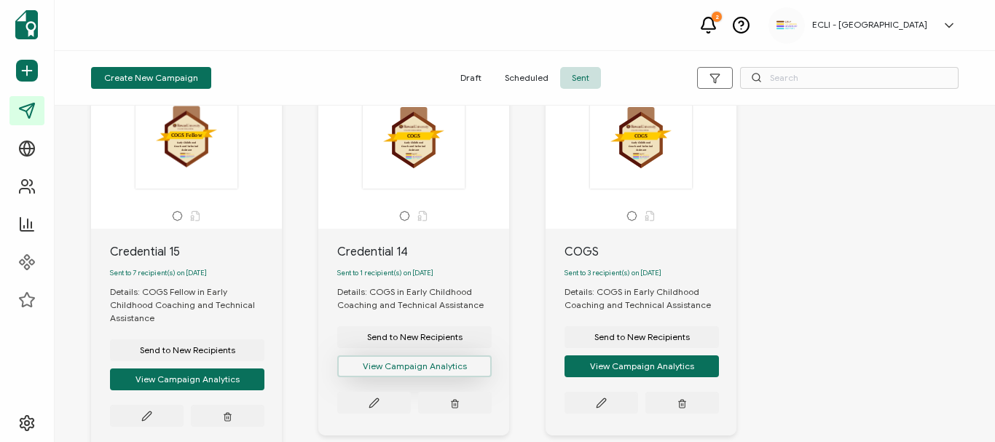
click at [264, 369] on button "View Campaign Analytics" at bounding box center [187, 380] width 154 height 22
